Goal: Task Accomplishment & Management: Manage account settings

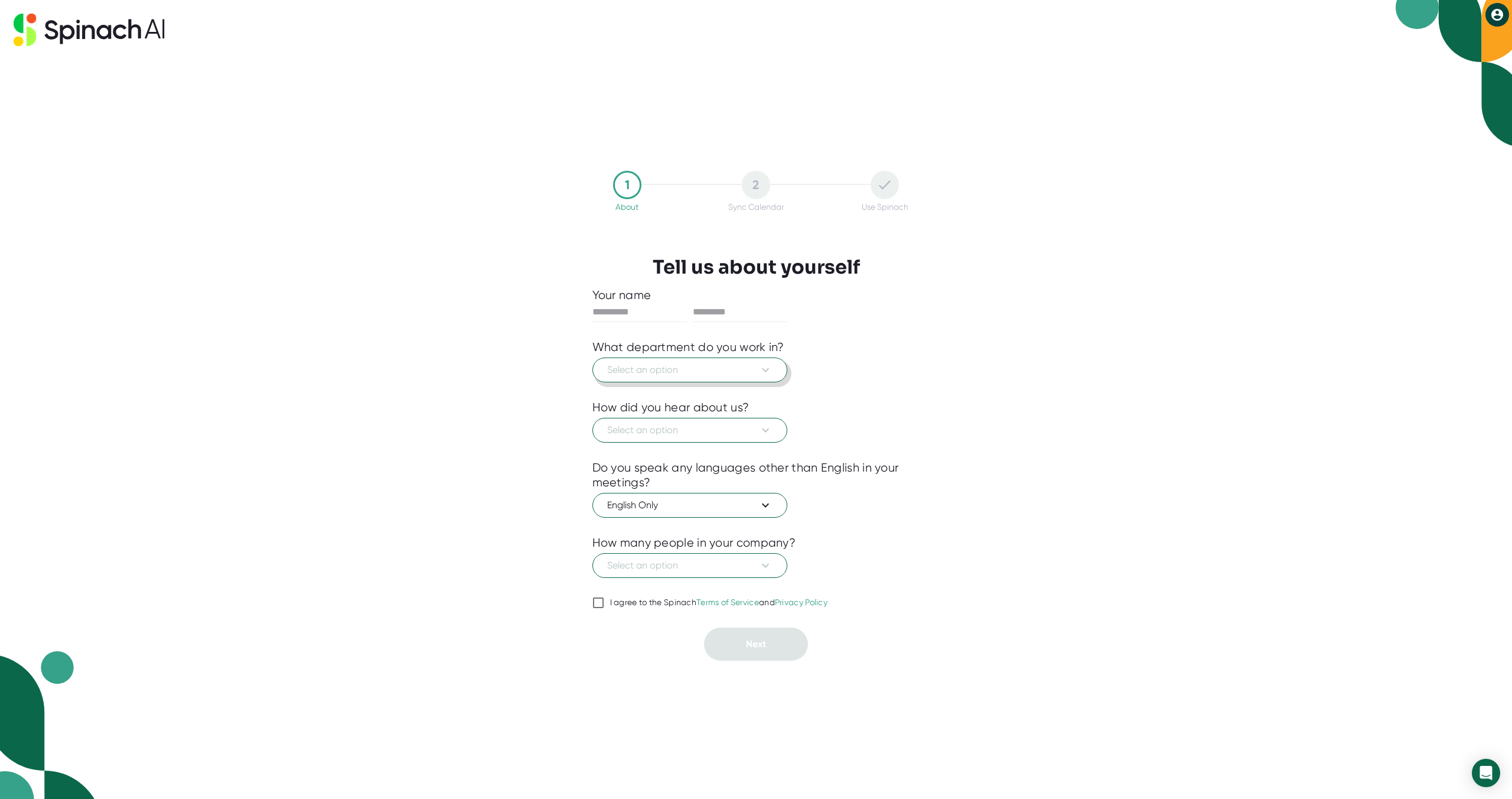
click at [749, 368] on span "Select an option" at bounding box center [690, 370] width 165 height 14
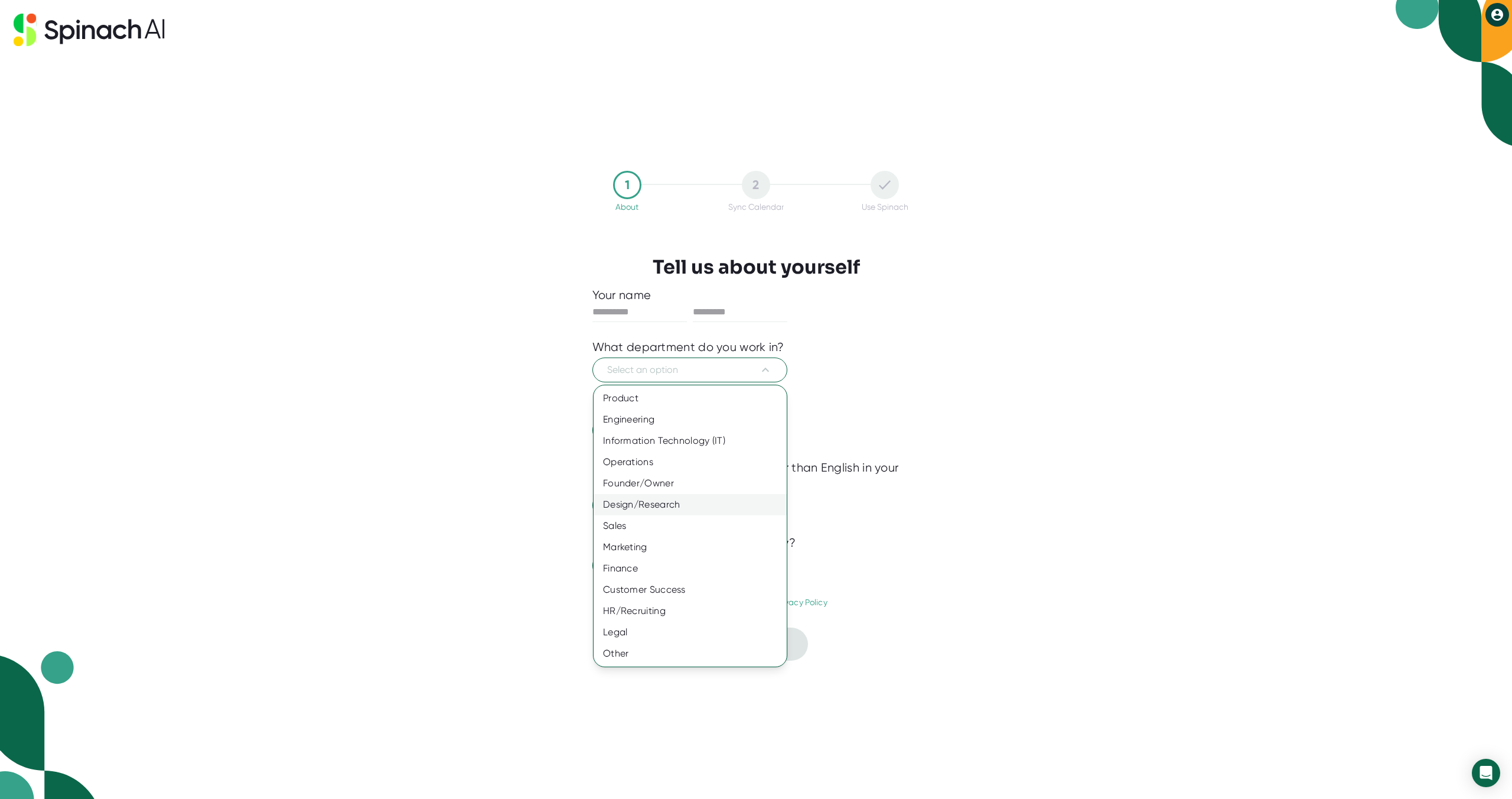
click at [653, 503] on div "Design/Research" at bounding box center [690, 504] width 193 height 21
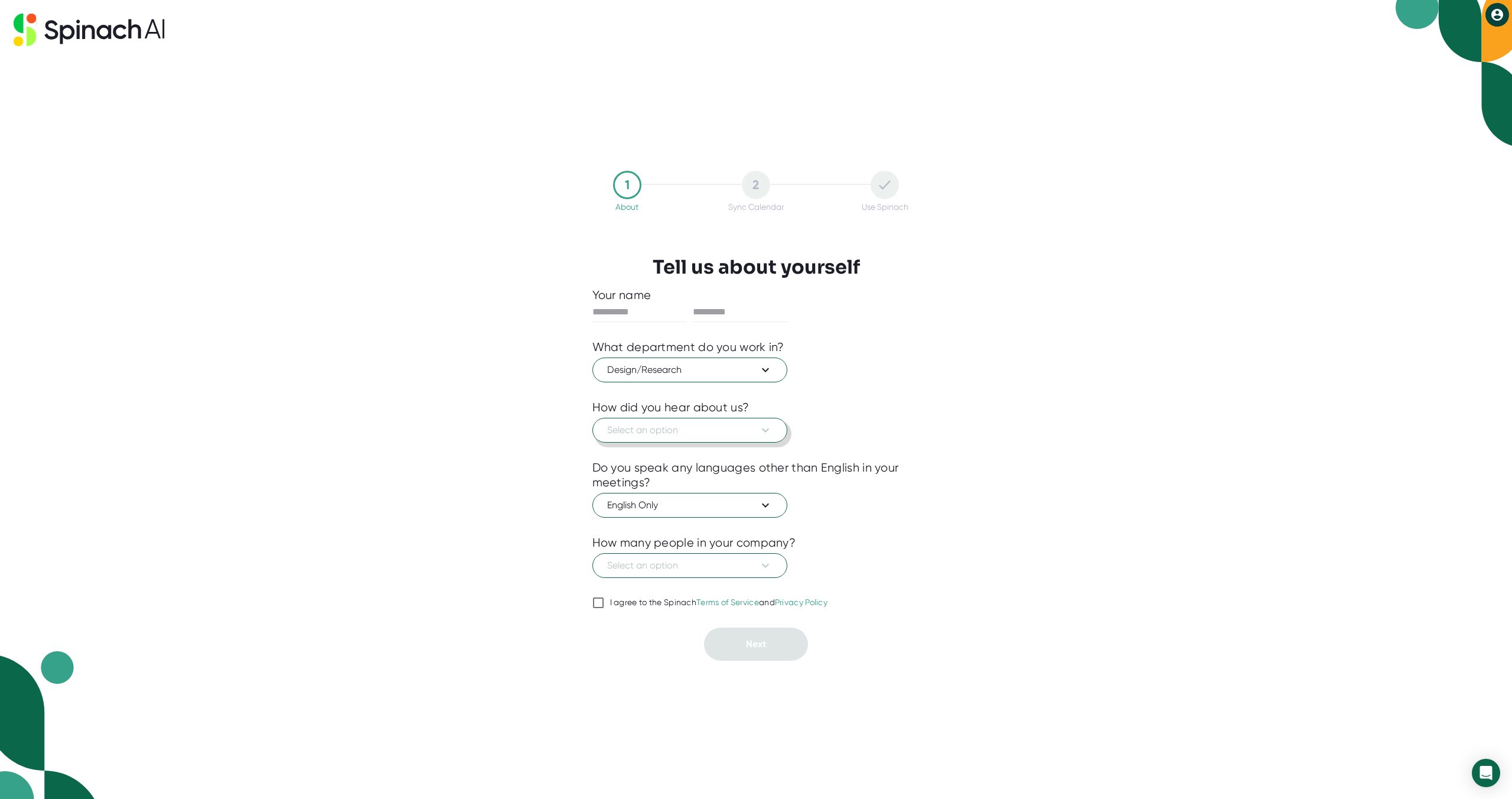
click at [737, 427] on span "Select an option" at bounding box center [690, 430] width 165 height 14
click at [640, 626] on div "Other" at bounding box center [690, 628] width 193 height 21
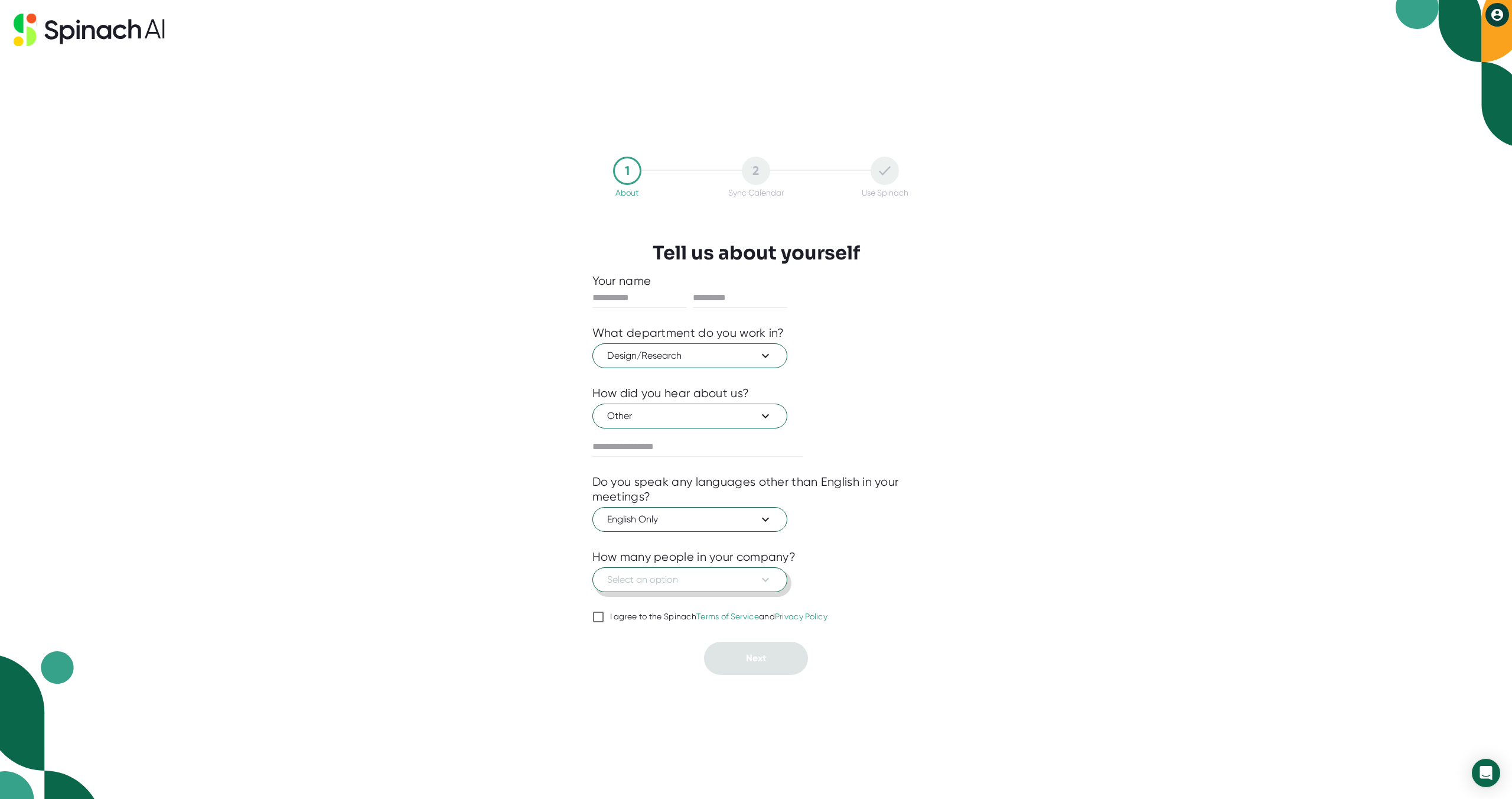
click at [765, 575] on icon at bounding box center [765, 579] width 14 height 14
click at [611, 612] on div "1-10" at bounding box center [690, 606] width 193 height 21
click at [599, 614] on input "I agree to the Spinach Terms of Service and Privacy Policy" at bounding box center [598, 617] width 12 height 14
checkbox input "true"
click at [627, 289] on input "text" at bounding box center [640, 298] width 94 height 19
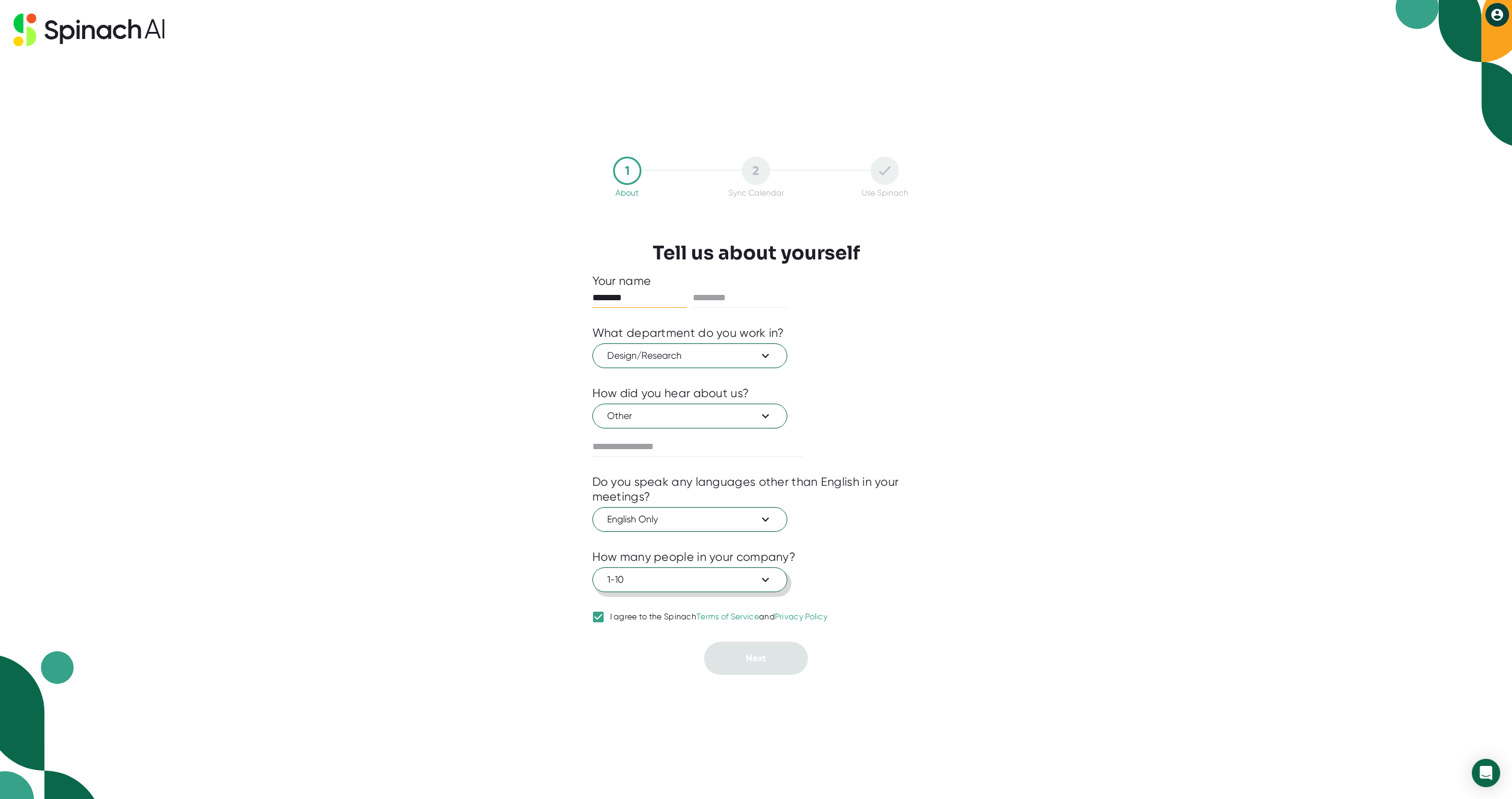
type input "********"
type input "*****"
click at [755, 652] on span "Next" at bounding box center [755, 657] width 20 height 11
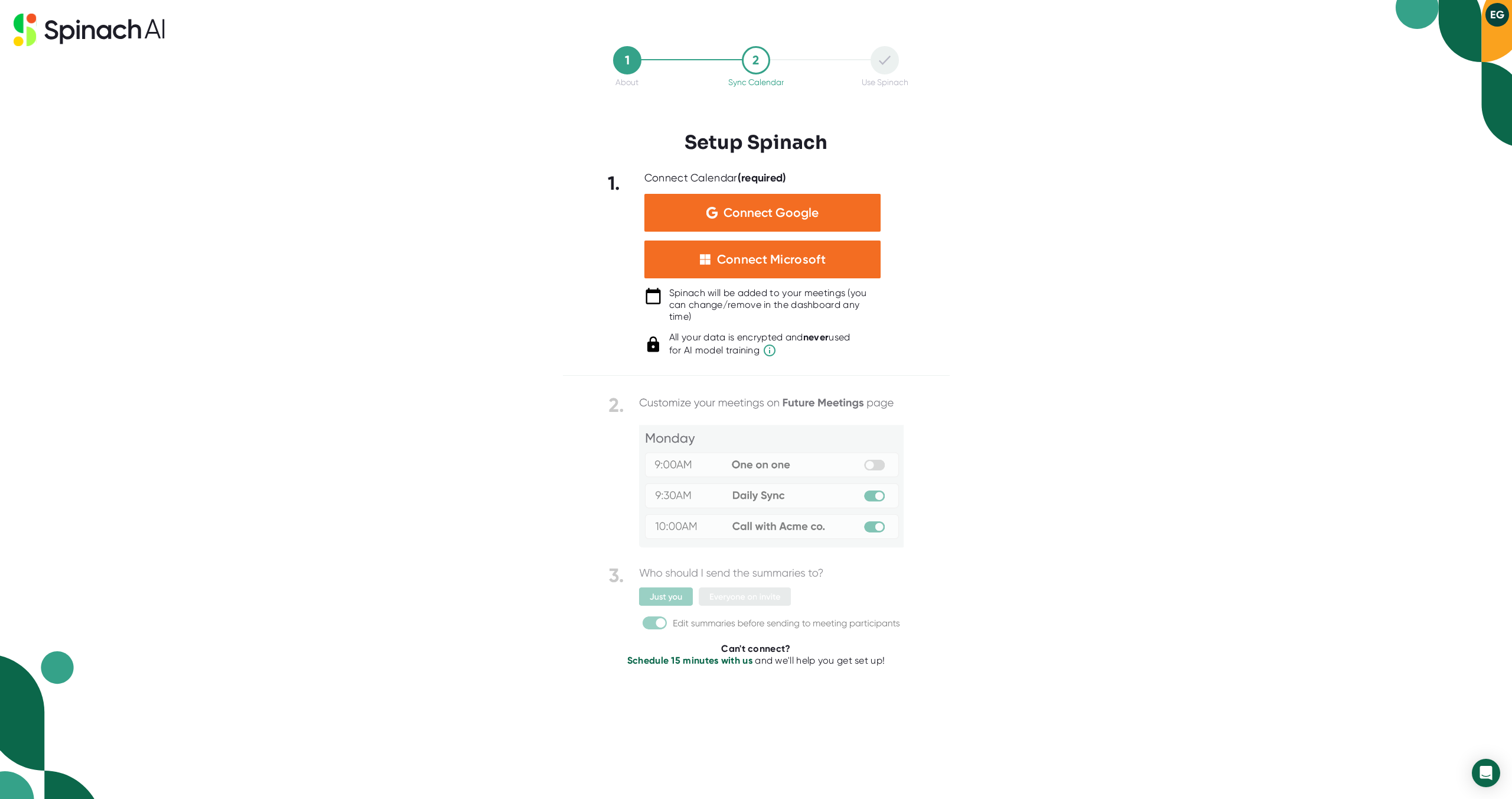
click at [1495, 12] on button "EG" at bounding box center [1497, 15] width 24 height 24
click at [772, 222] on div at bounding box center [756, 400] width 1512 height 799
click at [696, 213] on div "Connect Google" at bounding box center [762, 213] width 236 height 38
click at [1489, 6] on button "EG" at bounding box center [1497, 15] width 24 height 24
click at [73, 33] on div at bounding box center [756, 400] width 1512 height 799
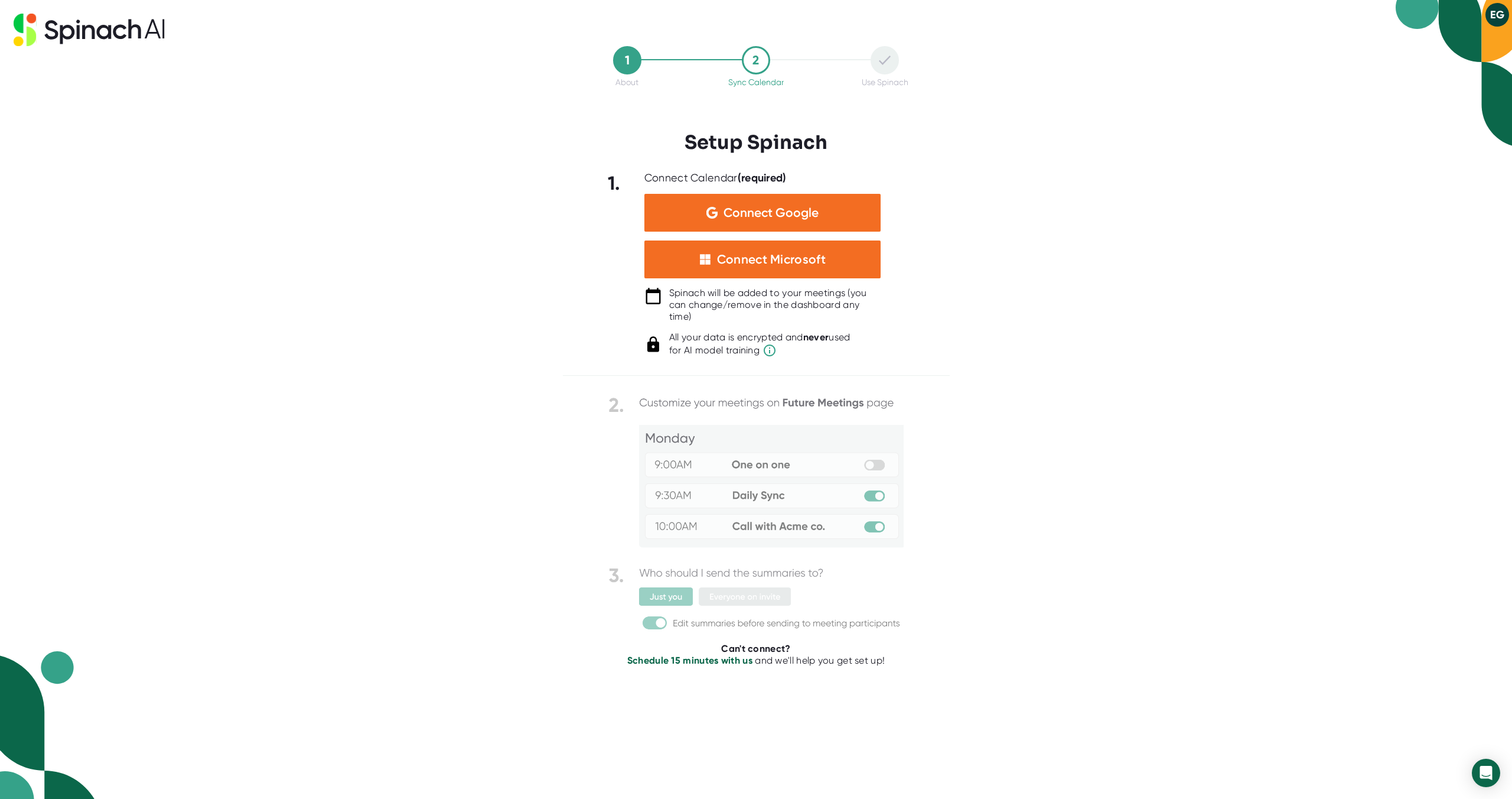
click at [35, 33] on icon at bounding box center [24, 29] width 23 height 32
click at [1493, 9] on button "EG" at bounding box center [1497, 15] width 24 height 24
click at [1452, 39] on b "Logout" at bounding box center [1452, 40] width 26 height 10
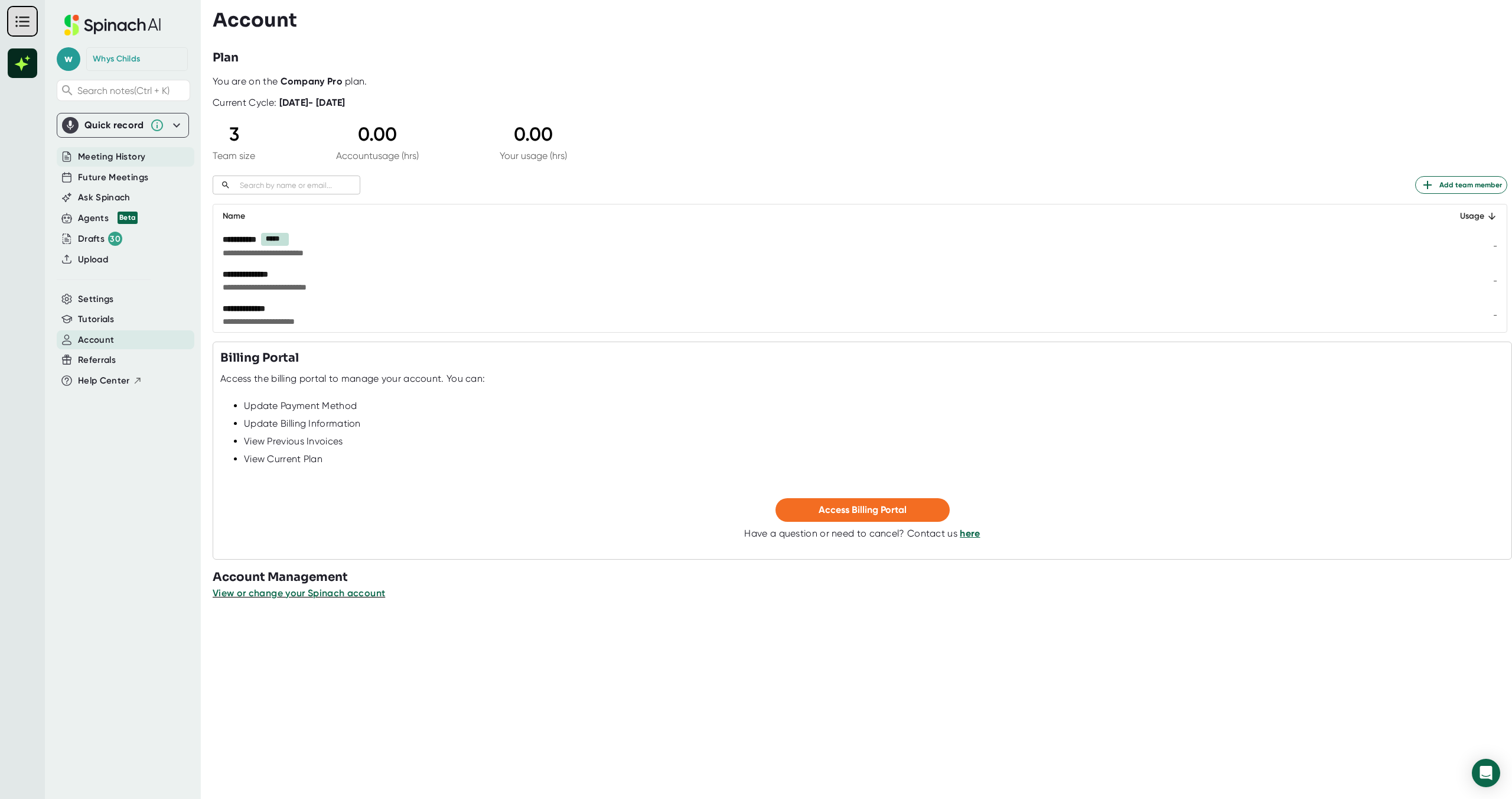
click at [101, 151] on span "Meeting History" at bounding box center [112, 157] width 67 height 13
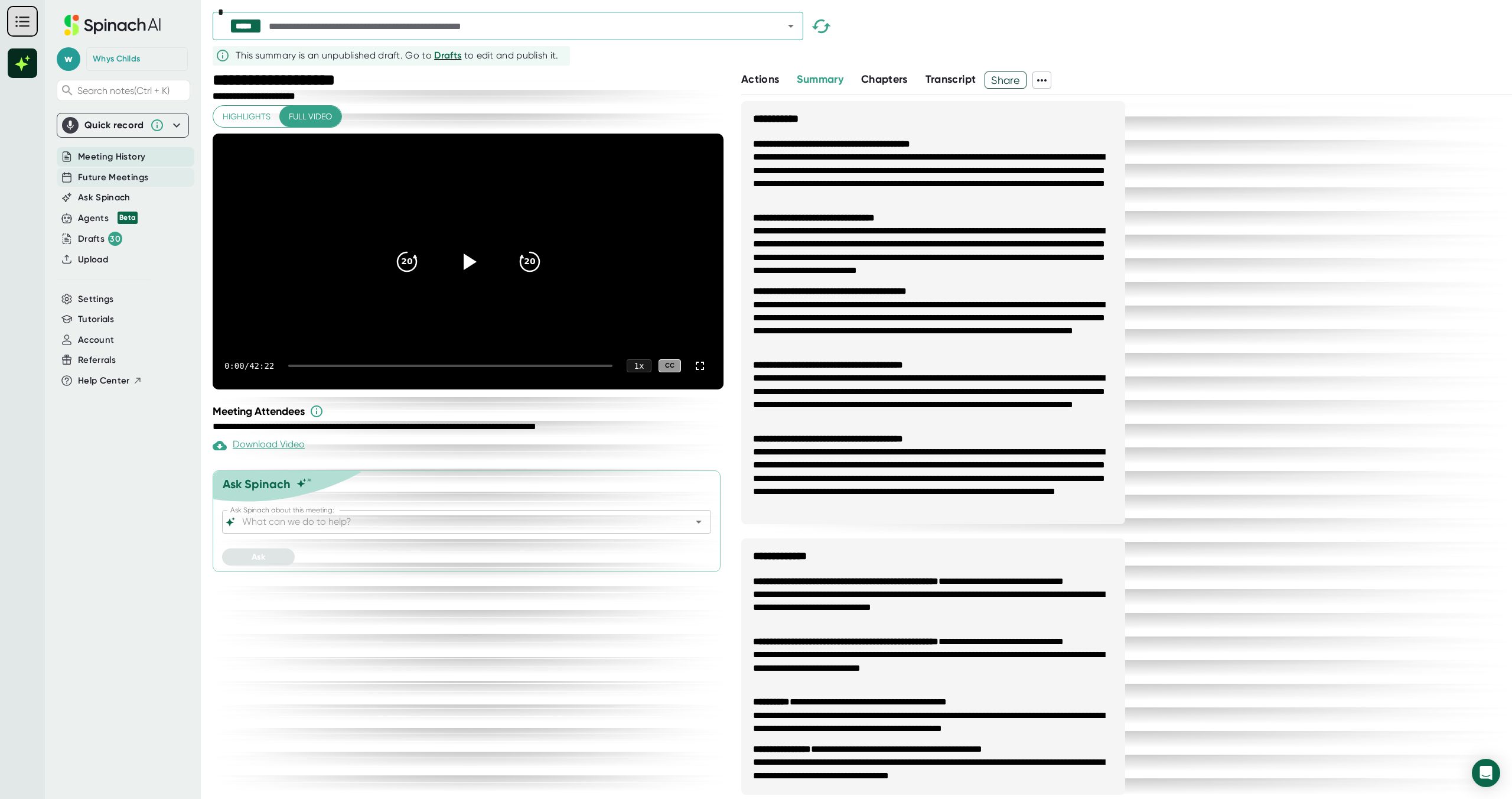
click at [101, 173] on span "Future Meetings" at bounding box center [113, 177] width 70 height 13
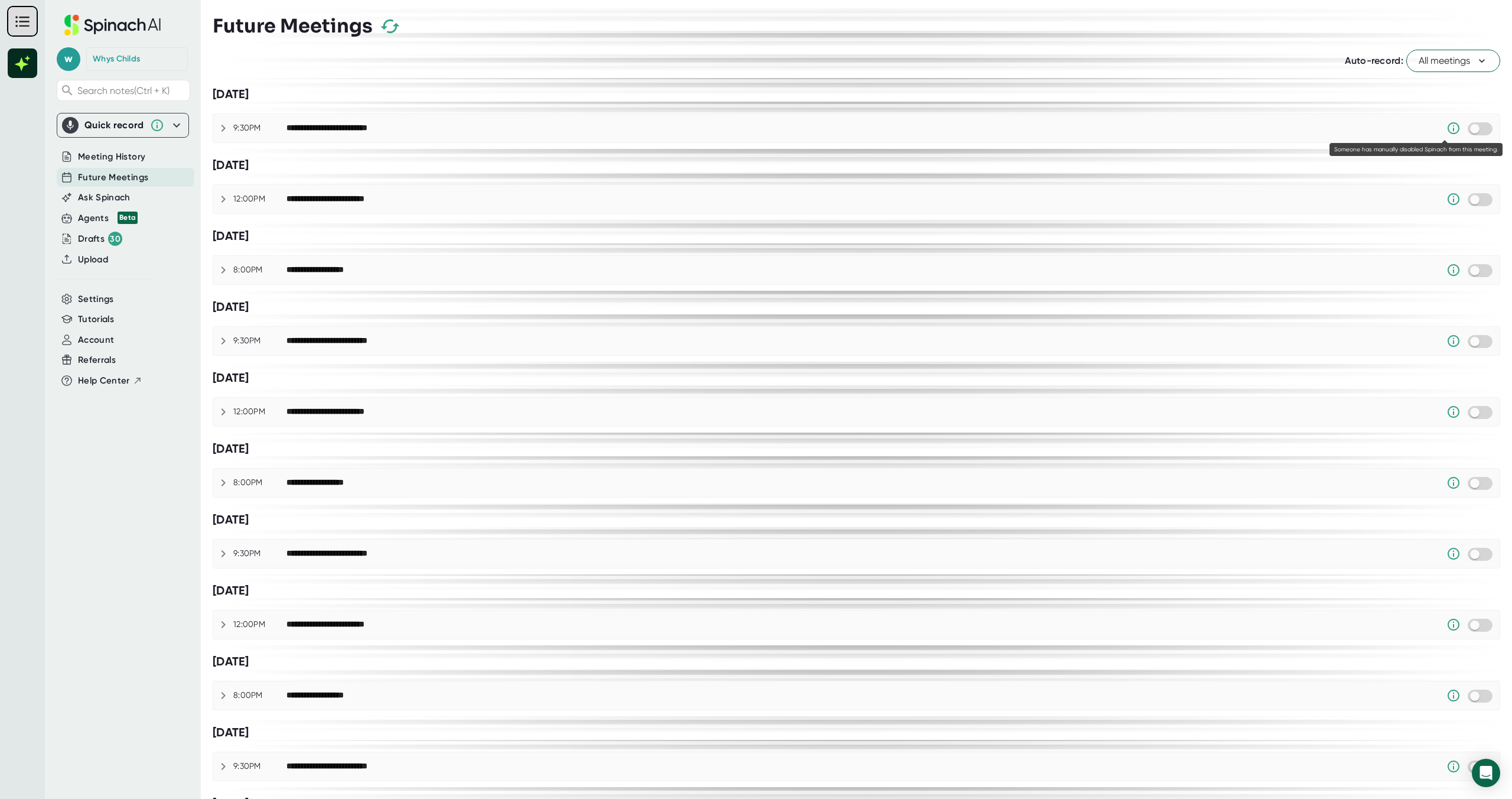
click at [1447, 128] on icon at bounding box center [1453, 128] width 14 height 14
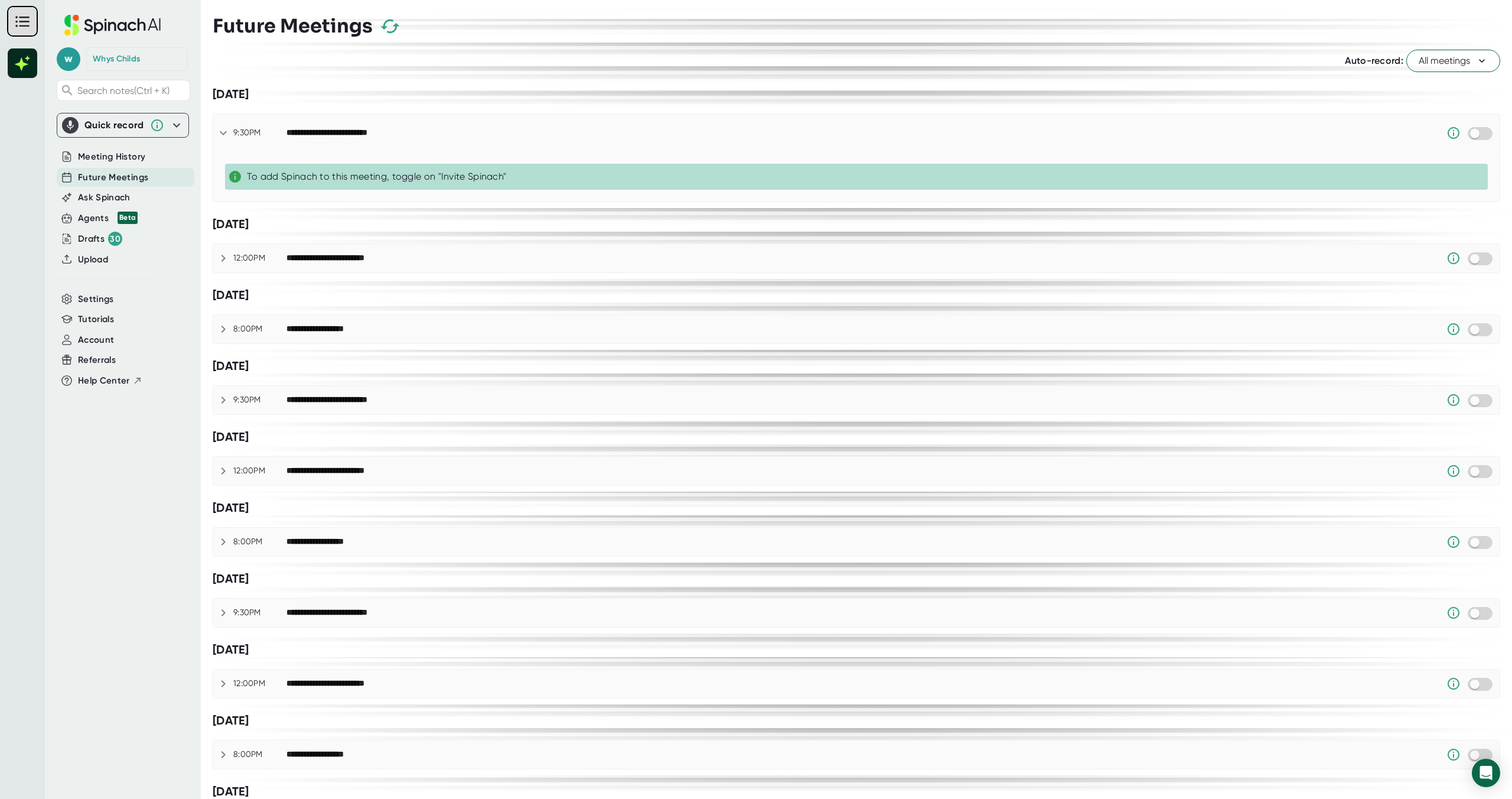
click at [1462, 62] on span "All meetings" at bounding box center [1453, 60] width 69 height 14
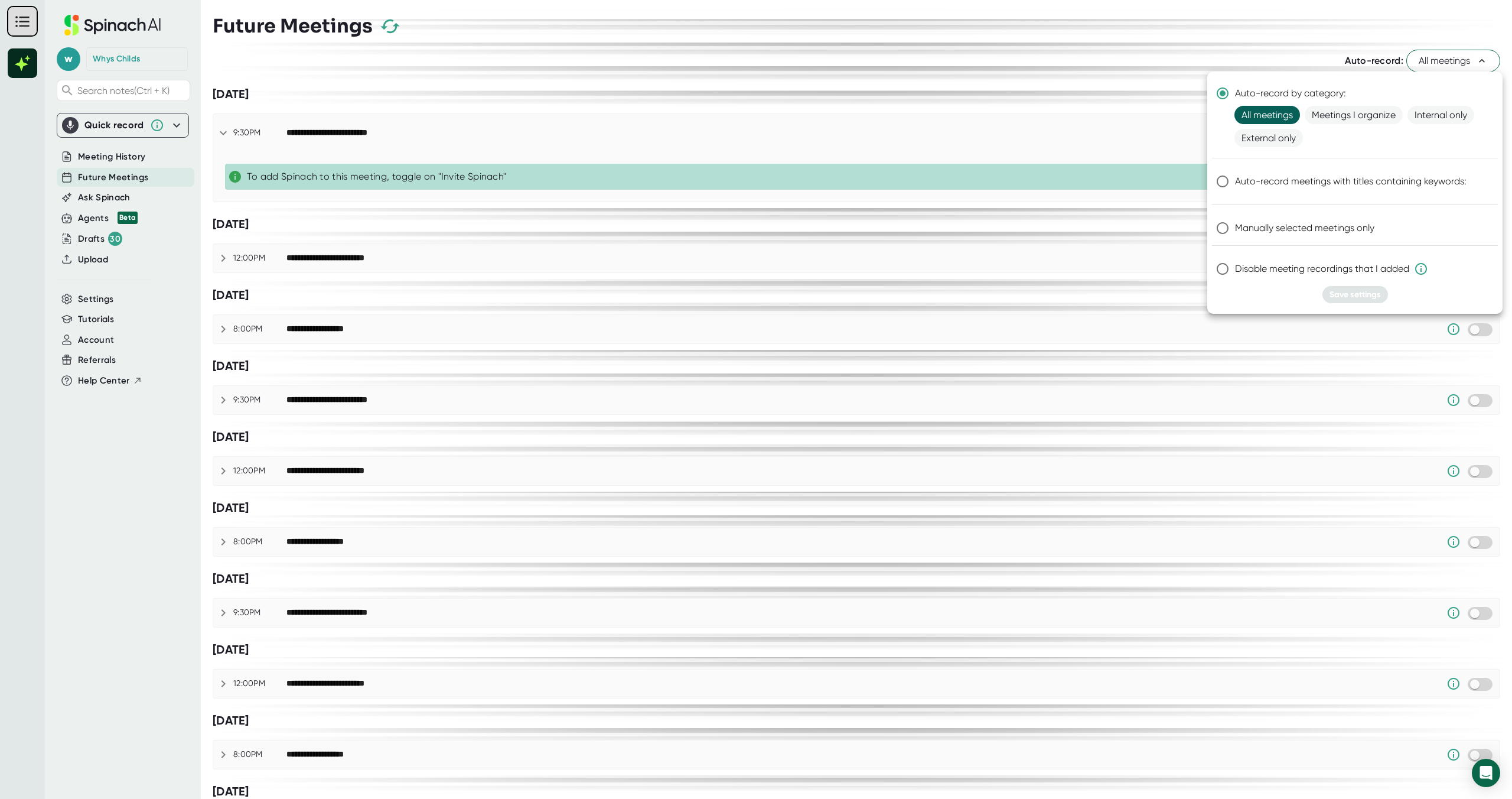
click at [1282, 116] on span "All meetings" at bounding box center [1268, 115] width 66 height 18
click at [1358, 24] on div at bounding box center [756, 400] width 1512 height 799
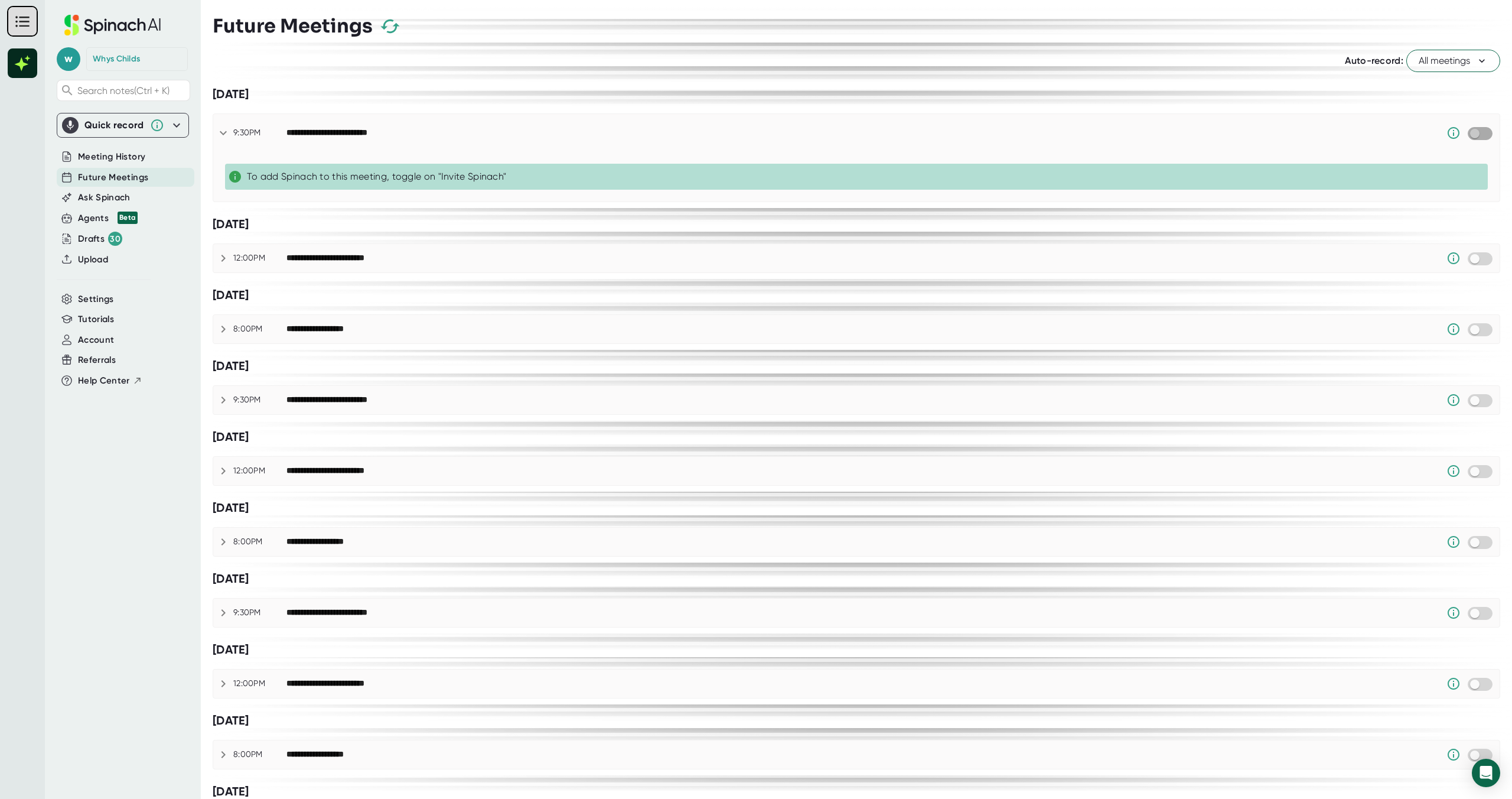
click at [1475, 132] on input "checkbox" at bounding box center [1474, 133] width 34 height 10
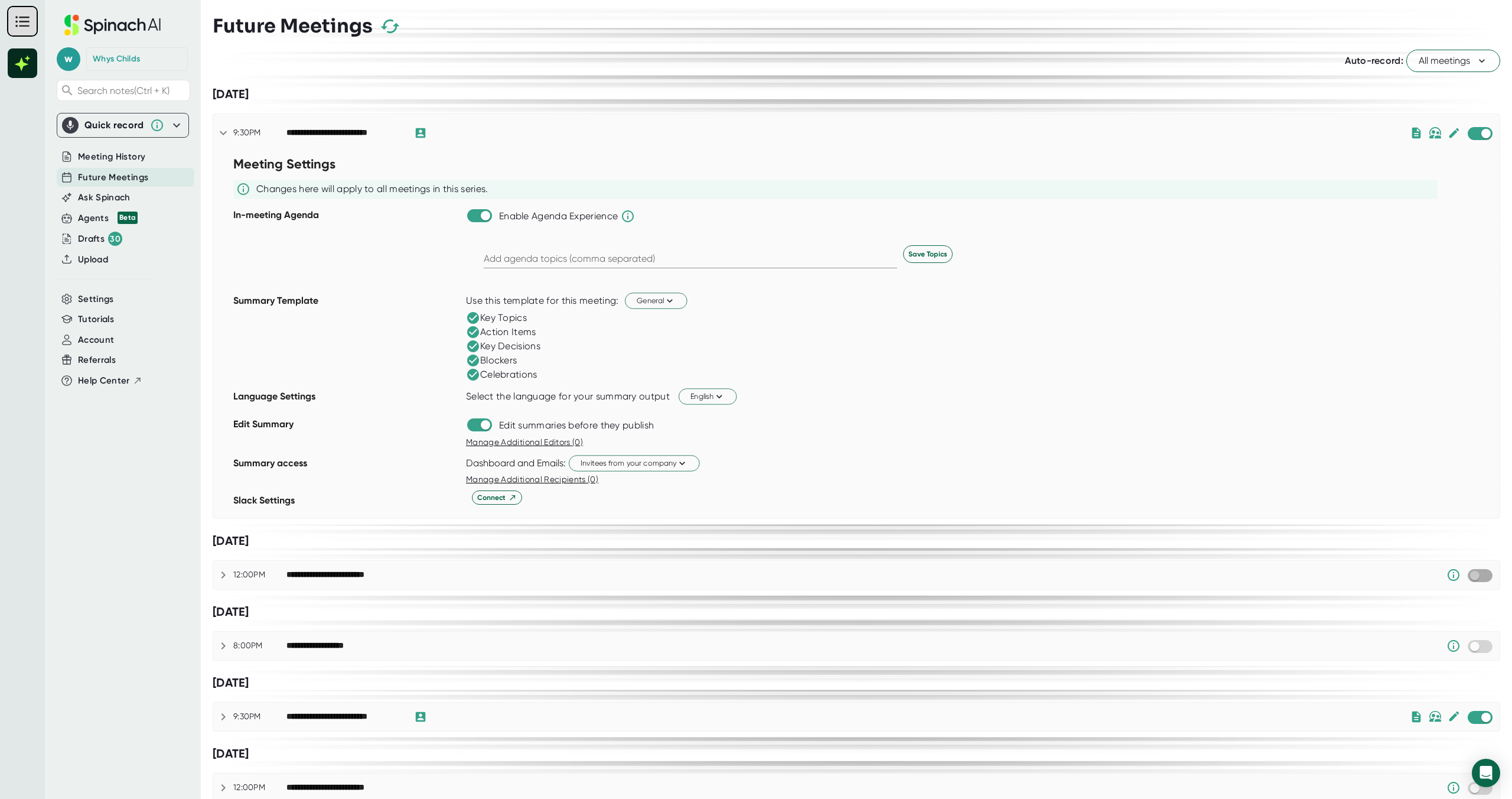
click at [1475, 573] on input "checkbox" at bounding box center [1474, 575] width 34 height 10
click at [1470, 641] on input "checkbox" at bounding box center [1474, 646] width 34 height 10
